Goal: Task Accomplishment & Management: Manage account settings

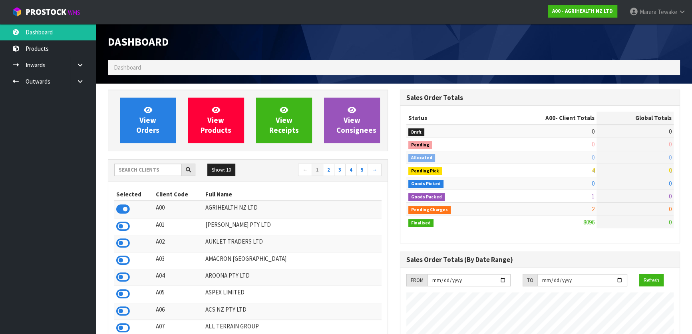
scroll to position [604, 292]
click at [149, 172] on input "text" at bounding box center [148, 169] width 68 height 12
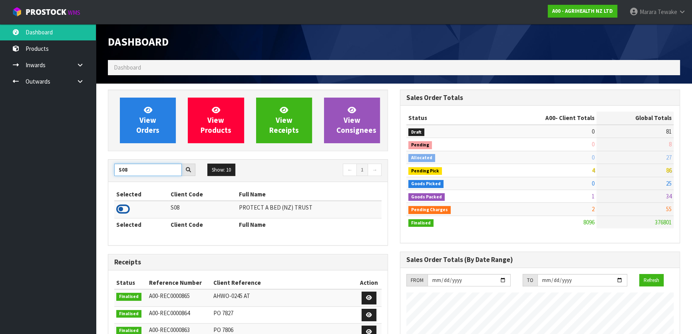
type input "S08"
click at [124, 209] on icon at bounding box center [123, 209] width 14 height 12
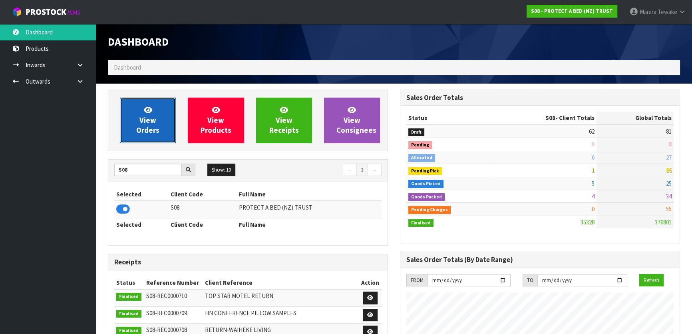
click at [170, 108] on link "View Orders" at bounding box center [148, 121] width 56 height 46
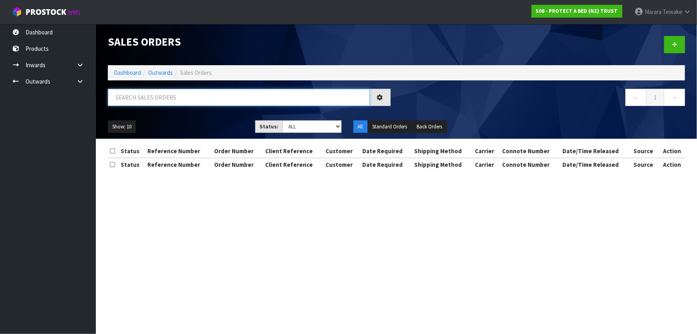
click at [168, 98] on input "text" at bounding box center [239, 97] width 262 height 17
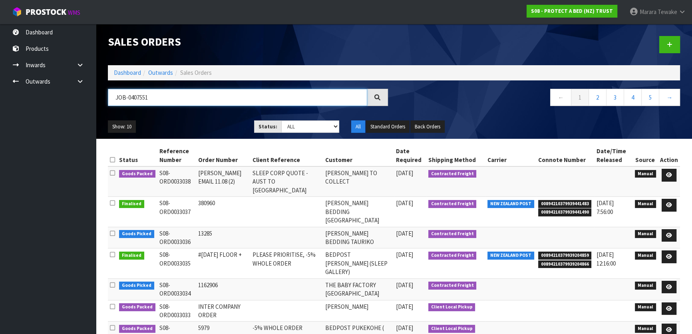
type input "JOB-0407551"
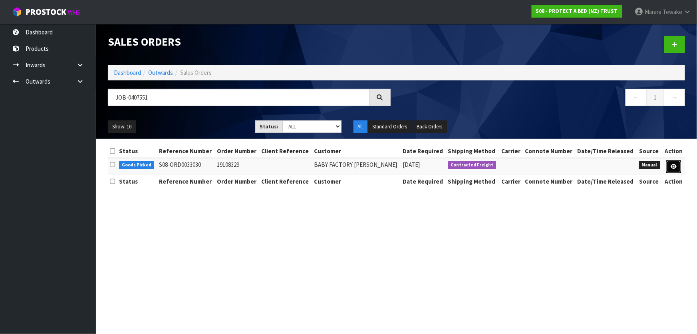
click at [670, 165] on link at bounding box center [674, 166] width 15 height 13
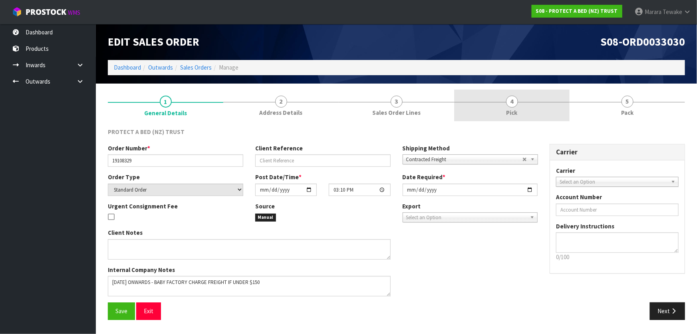
click at [477, 98] on link "4 Pick" at bounding box center [512, 106] width 116 height 32
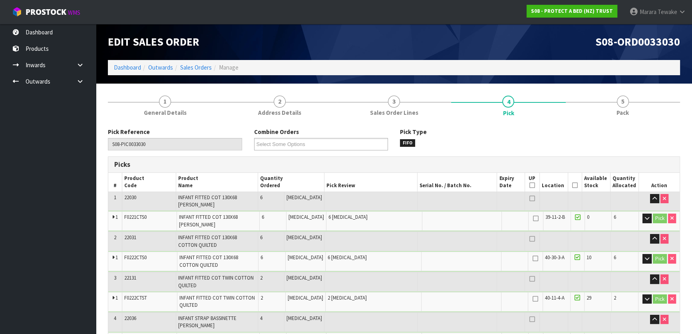
drag, startPoint x: 576, startPoint y: 185, endPoint x: 572, endPoint y: 187, distance: 5.0
click at [574, 187] on th "Picked" at bounding box center [575, 182] width 14 height 19
click at [572, 185] on icon at bounding box center [575, 185] width 6 height 0
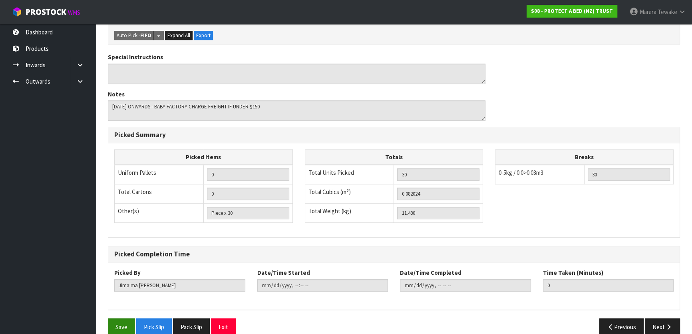
scroll to position [495, 0]
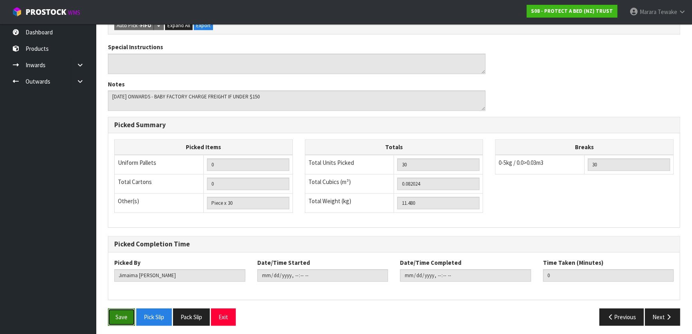
click at [121, 309] on button "Save" at bounding box center [121, 316] width 27 height 17
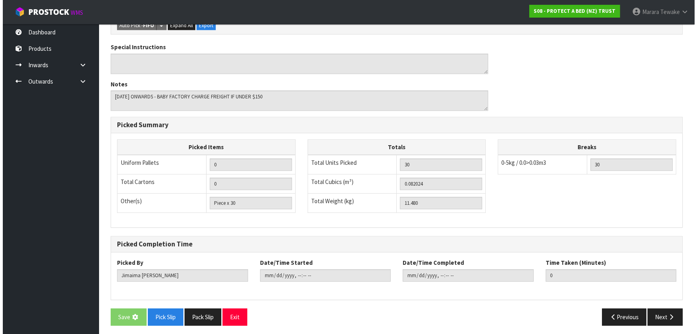
scroll to position [0, 0]
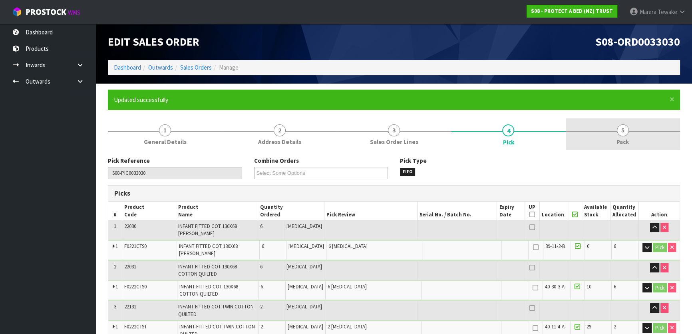
click at [629, 130] on link "5 Pack" at bounding box center [623, 134] width 114 height 32
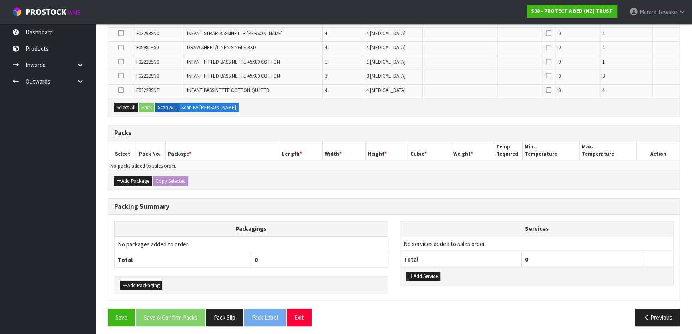
scroll to position [230, 0]
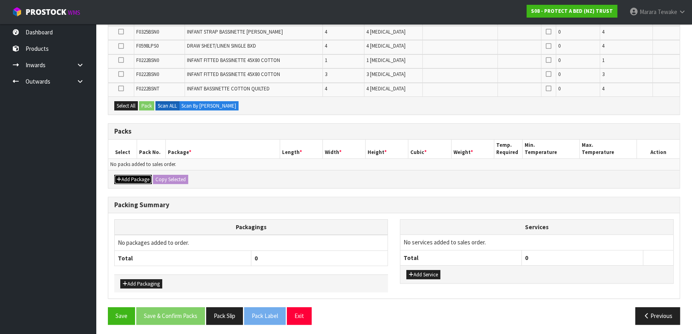
click at [141, 177] on button "Add Package" at bounding box center [133, 180] width 38 height 10
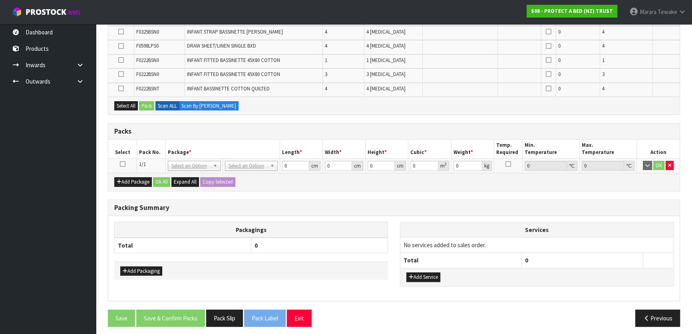
click at [123, 164] on icon at bounding box center [123, 164] width 6 height 0
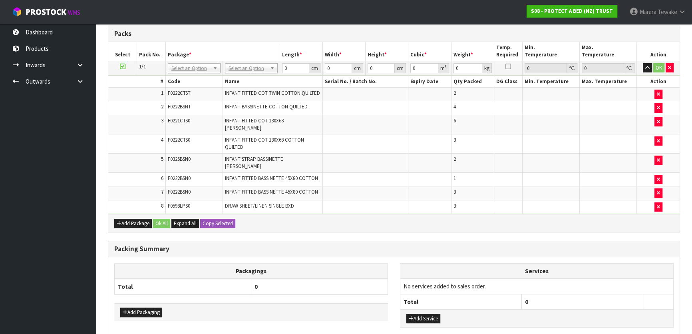
scroll to position [289, 0]
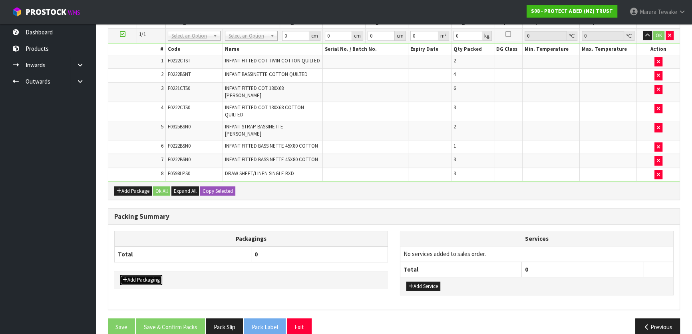
click at [135, 275] on button "Add Packaging" at bounding box center [141, 280] width 42 height 10
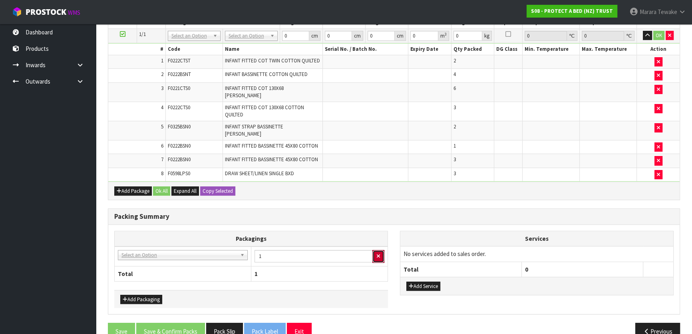
drag, startPoint x: 380, startPoint y: 246, endPoint x: 320, endPoint y: 241, distance: 60.6
click at [378, 250] on button "button" at bounding box center [379, 256] width 12 height 13
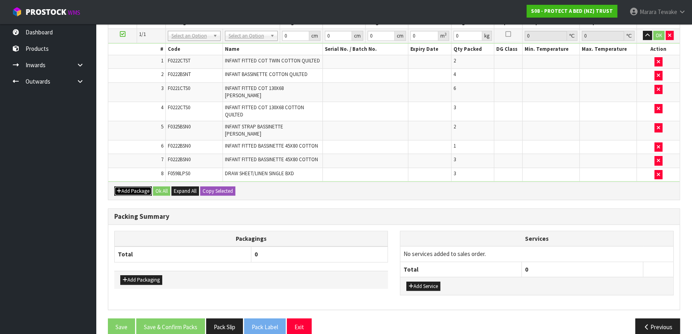
click at [132, 186] on button "Add Package" at bounding box center [133, 191] width 38 height 10
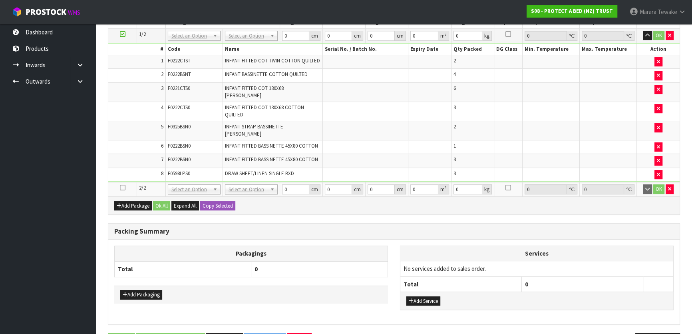
click at [122, 187] on icon at bounding box center [123, 187] width 6 height 0
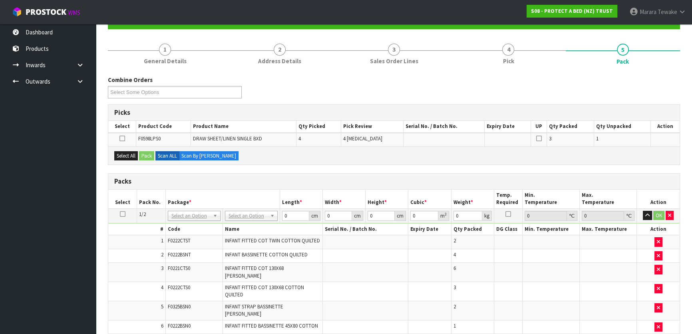
scroll to position [80, 0]
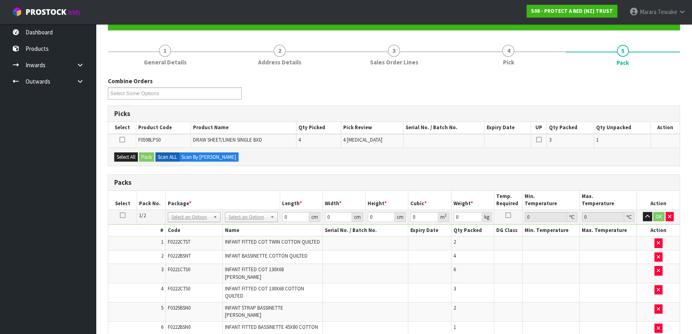
click at [120, 215] on icon at bounding box center [123, 215] width 6 height 0
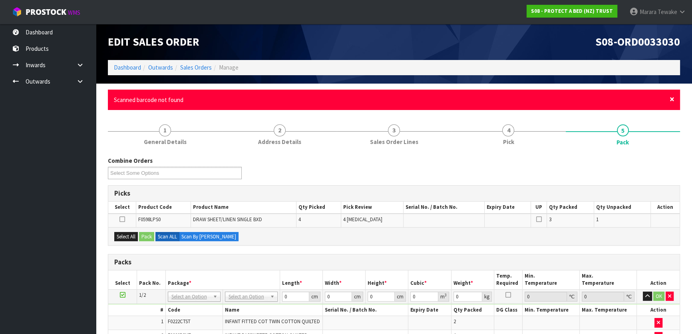
click at [674, 100] on span "×" at bounding box center [672, 99] width 5 height 11
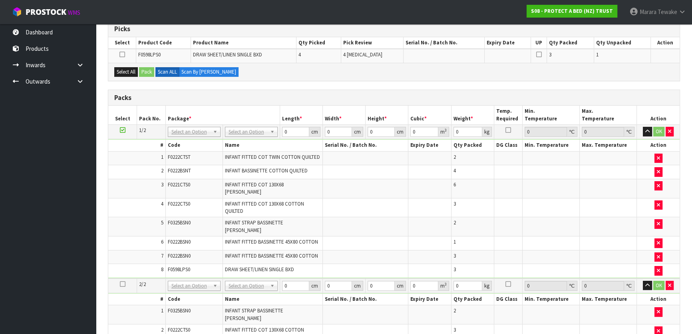
scroll to position [145, 0]
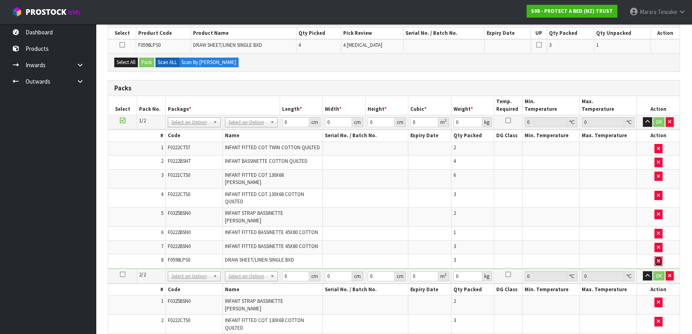
click at [659, 258] on icon "button" at bounding box center [658, 260] width 3 height 5
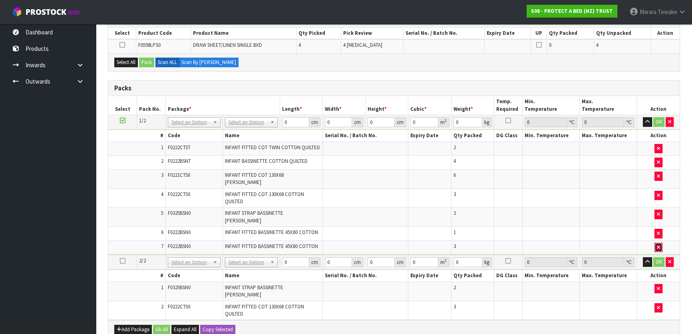
drag, startPoint x: 660, startPoint y: 235, endPoint x: 656, endPoint y: 225, distance: 10.9
click at [659, 243] on button "button" at bounding box center [659, 248] width 8 height 10
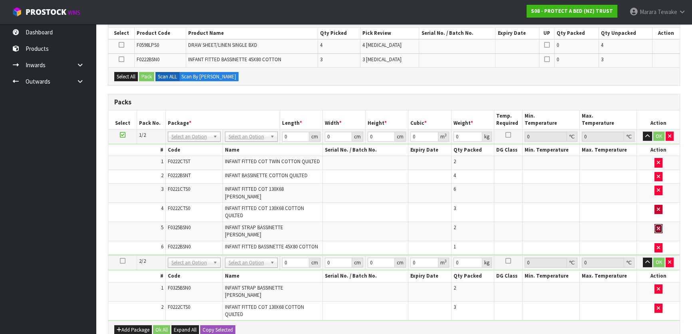
click at [657, 226] on icon "button" at bounding box center [658, 228] width 3 height 5
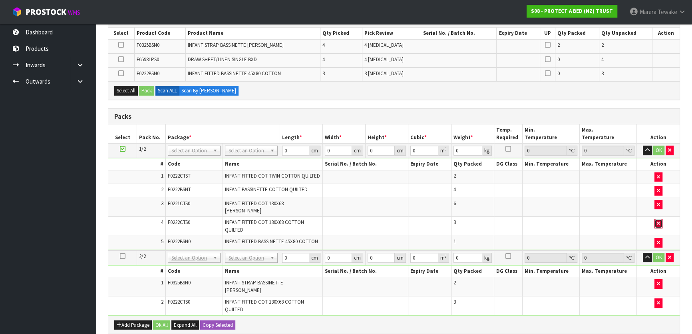
click at [657, 221] on icon "button" at bounding box center [658, 223] width 3 height 5
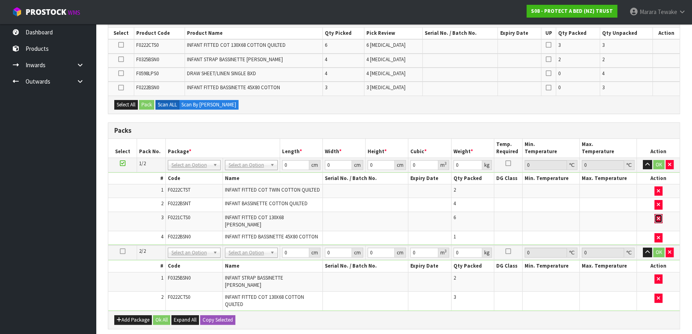
click at [657, 214] on button "button" at bounding box center [659, 219] width 8 height 10
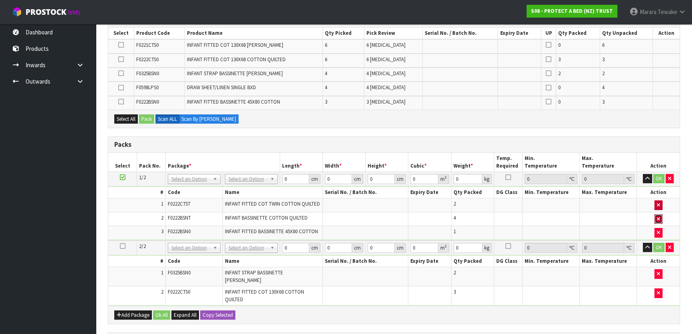
click at [657, 214] on button "button" at bounding box center [659, 219] width 8 height 10
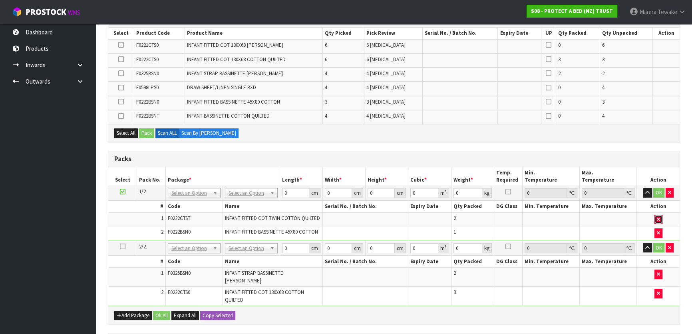
click at [658, 218] on icon "button" at bounding box center [658, 219] width 3 height 5
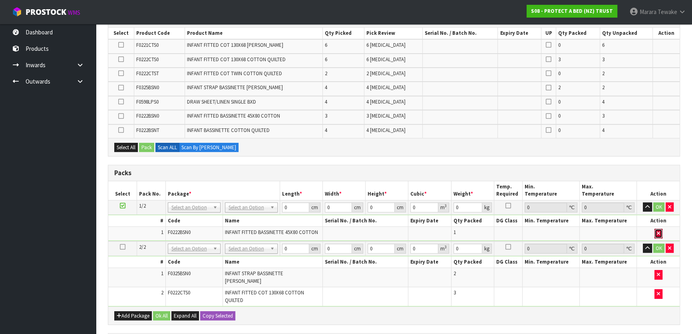
click at [657, 232] on icon "button" at bounding box center [658, 233] width 3 height 5
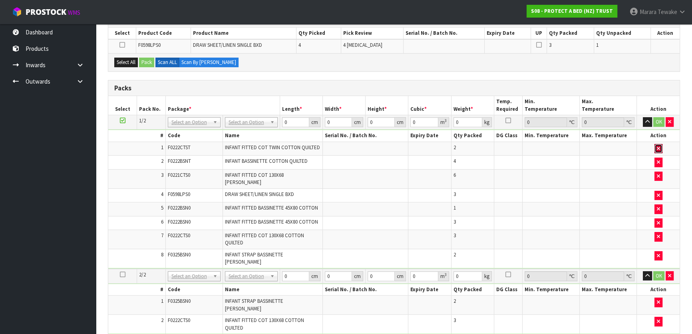
click at [662, 145] on button "button" at bounding box center [659, 149] width 8 height 10
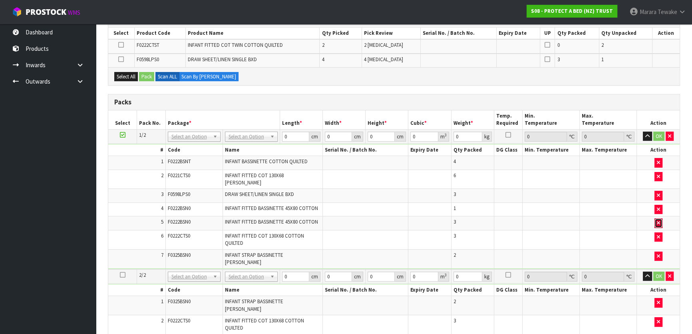
click at [661, 218] on button "button" at bounding box center [659, 223] width 8 height 10
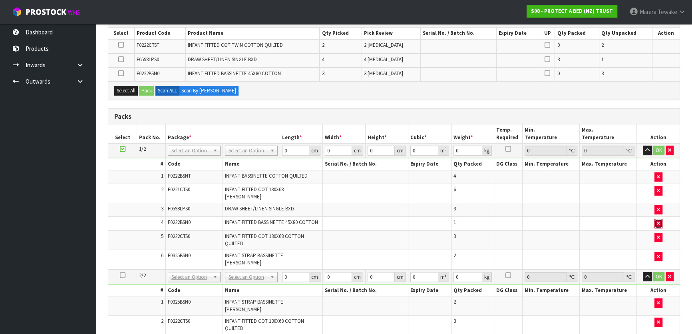
click at [659, 221] on icon "button" at bounding box center [658, 223] width 3 height 5
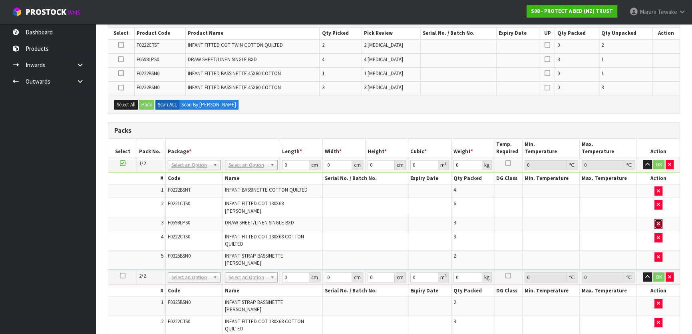
click at [659, 221] on icon "button" at bounding box center [658, 223] width 3 height 5
click at [659, 235] on icon "button" at bounding box center [658, 237] width 3 height 5
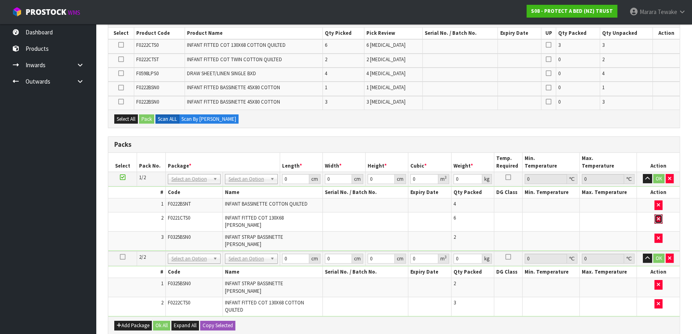
click at [659, 217] on icon "button" at bounding box center [658, 218] width 3 height 5
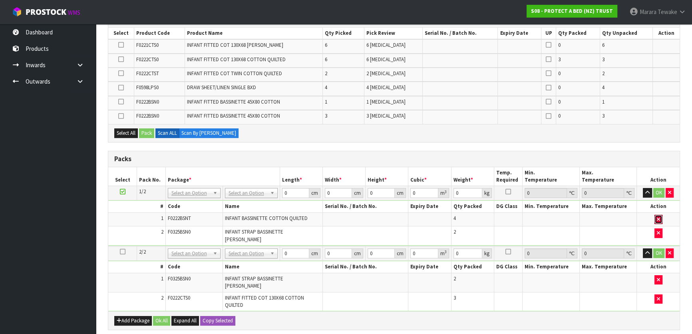
click at [659, 219] on icon "button" at bounding box center [658, 219] width 3 height 5
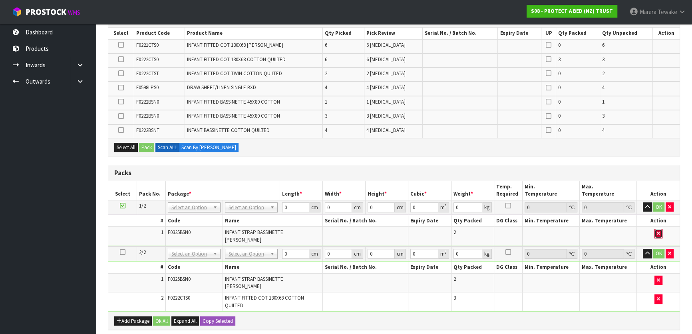
click at [659, 232] on icon "button" at bounding box center [658, 233] width 3 height 5
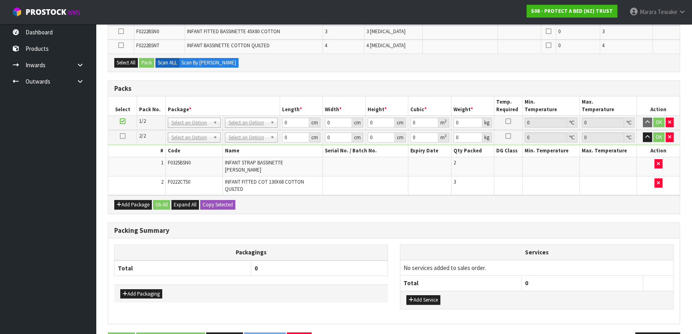
scroll to position [263, 0]
